Goal: Task Accomplishment & Management: Use online tool/utility

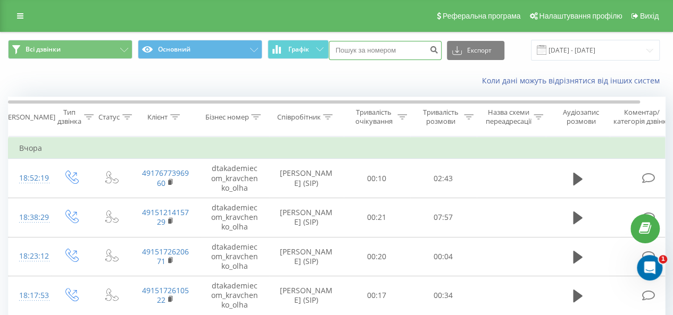
click at [370, 52] on input at bounding box center [385, 50] width 113 height 19
paste input "[PHONE_NUMBER]"
type input "[PHONE_NUMBER]"
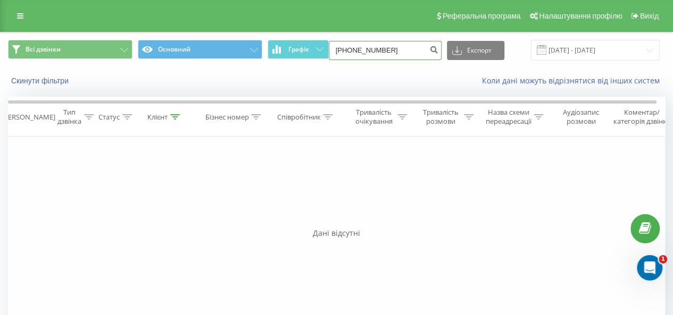
click at [390, 48] on input "[PHONE_NUMBER]" at bounding box center [385, 50] width 113 height 19
click at [54, 82] on button "Скинути фільтри" at bounding box center [41, 81] width 66 height 10
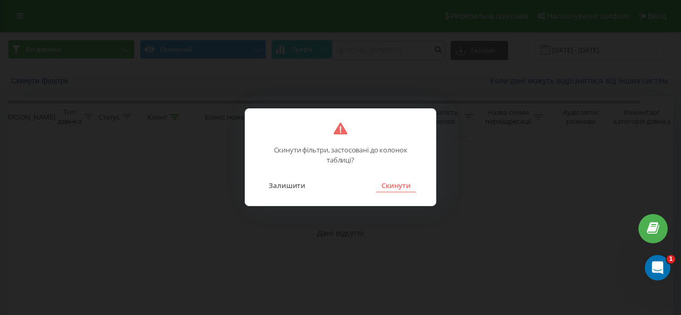
click at [398, 186] on button "Скинути" at bounding box center [396, 186] width 40 height 14
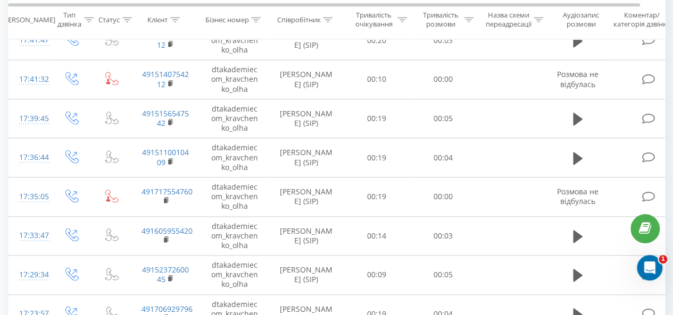
scroll to position [856, 0]
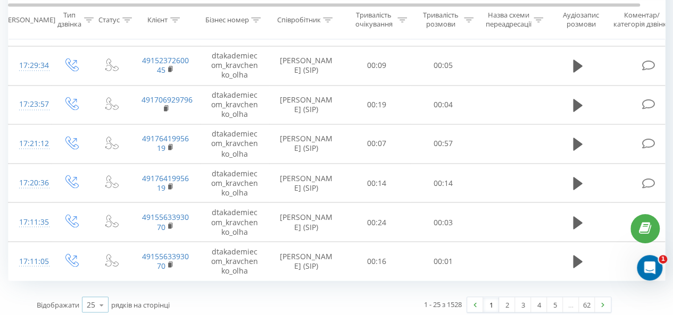
click at [98, 300] on icon at bounding box center [102, 305] width 16 height 21
click at [102, 282] on div "100" at bounding box center [95, 289] width 26 height 15
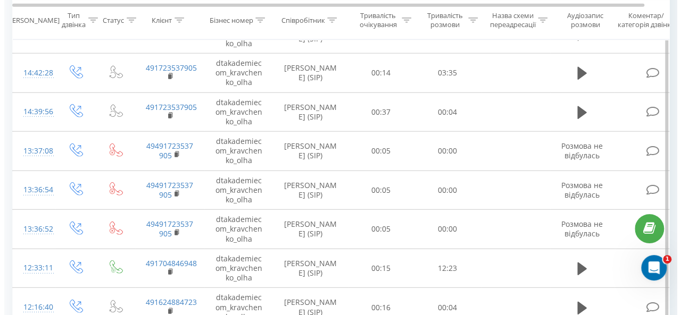
scroll to position [1388, 0]
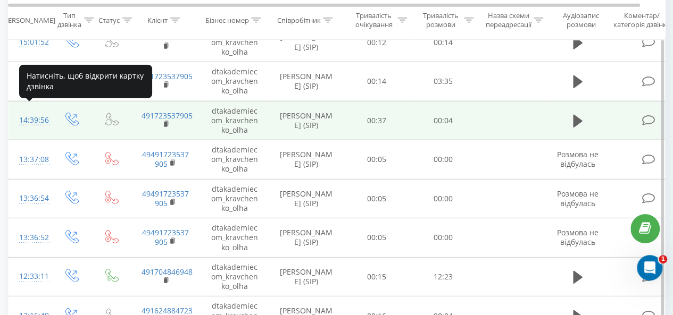
click at [33, 113] on div "14:39:56" at bounding box center [29, 120] width 21 height 21
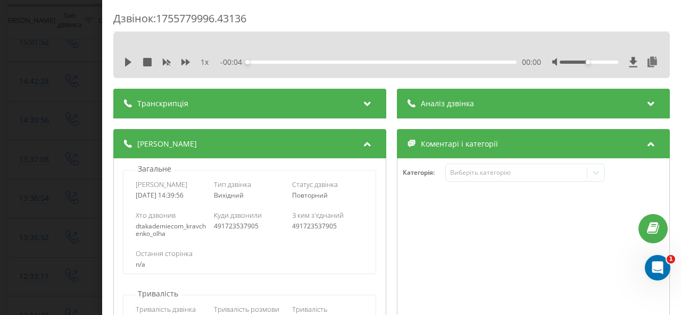
click at [513, 106] on div "Аналіз дзвінка" at bounding box center [533, 104] width 273 height 30
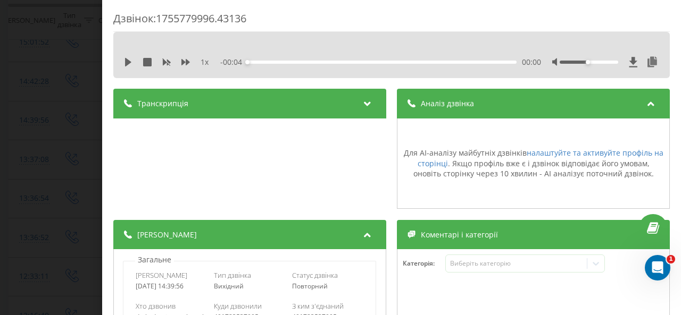
click at [27, 154] on div "Дзвінок : 1755779996.43136 1 x - 00:04 00:00 00:00 Транскрипція Для AI-аналізу …" at bounding box center [340, 157] width 681 height 315
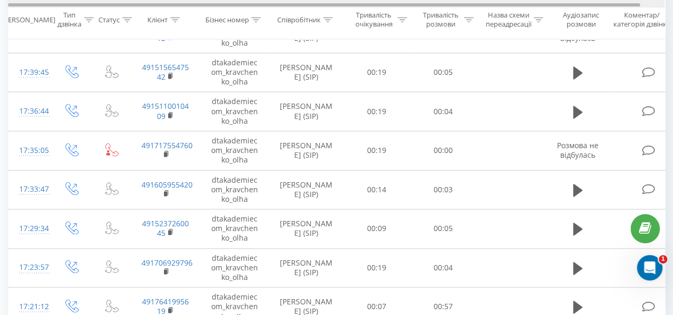
scroll to position [218, 0]
